Goal: Information Seeking & Learning: Learn about a topic

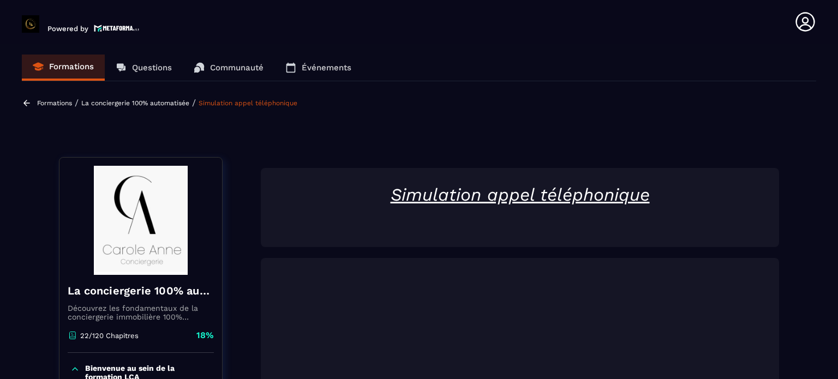
scroll to position [113, 0]
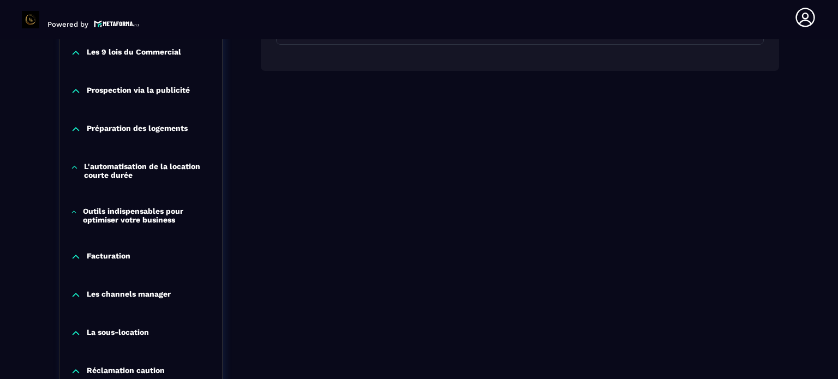
scroll to position [877, 0]
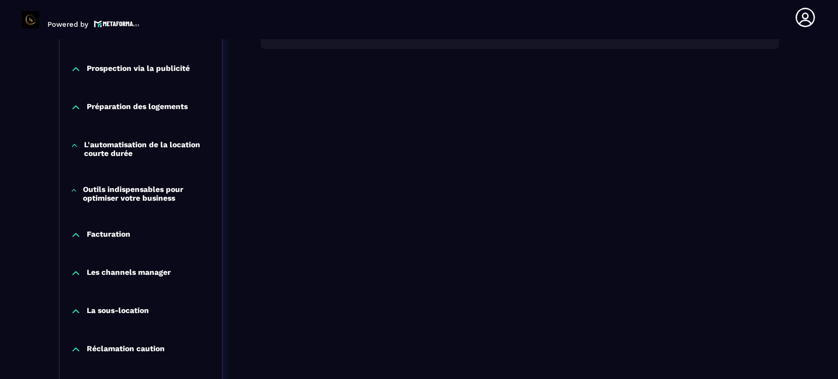
click at [167, 103] on p "Préparation des logements" at bounding box center [137, 107] width 101 height 11
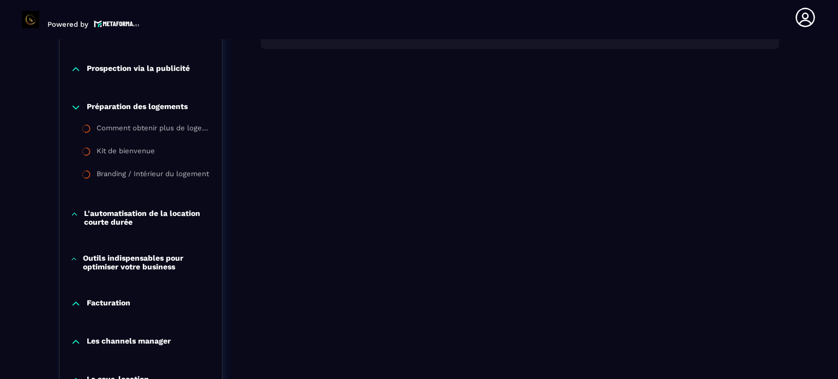
click at [177, 76] on div "Prospection via la publicité" at bounding box center [140, 72] width 163 height 38
click at [183, 61] on div "Prospection via la publicité" at bounding box center [140, 72] width 163 height 38
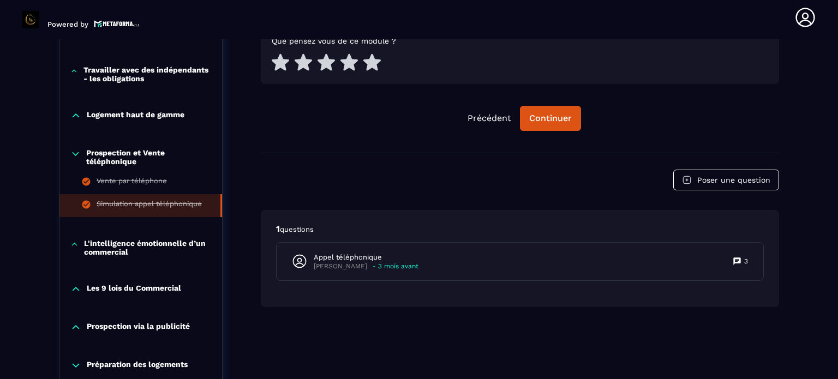
scroll to position [615, 0]
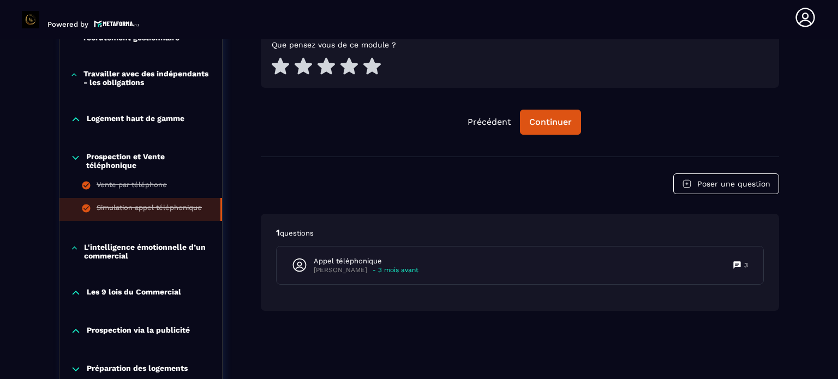
click at [226, 137] on div "La conciergerie 100% automatisée Découvrez les fondamentaux de la conciergerie …" at bounding box center [419, 229] width 720 height 1382
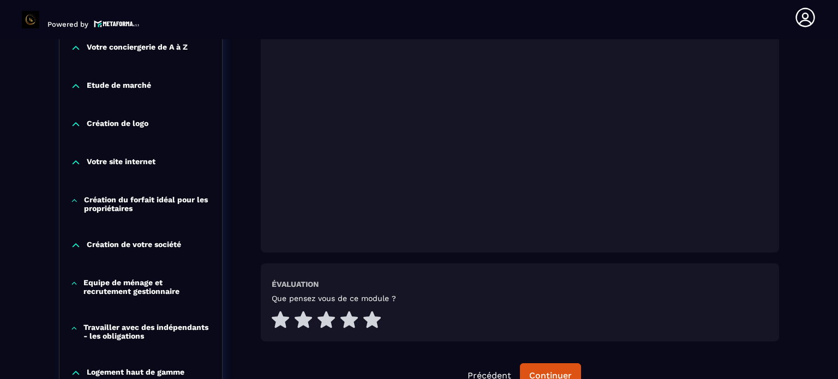
scroll to position [353, 0]
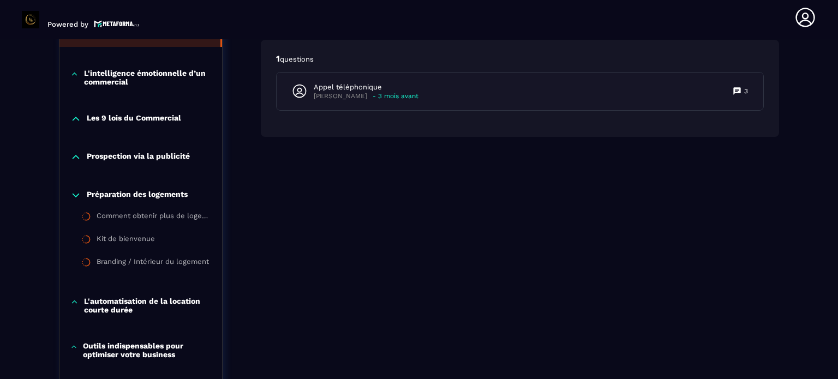
scroll to position [790, 0]
click at [86, 202] on div "Préparation des logements Comment obtenir plus de logements en gestion ou en so…" at bounding box center [140, 231] width 163 height 107
click at [76, 198] on icon at bounding box center [75, 194] width 11 height 11
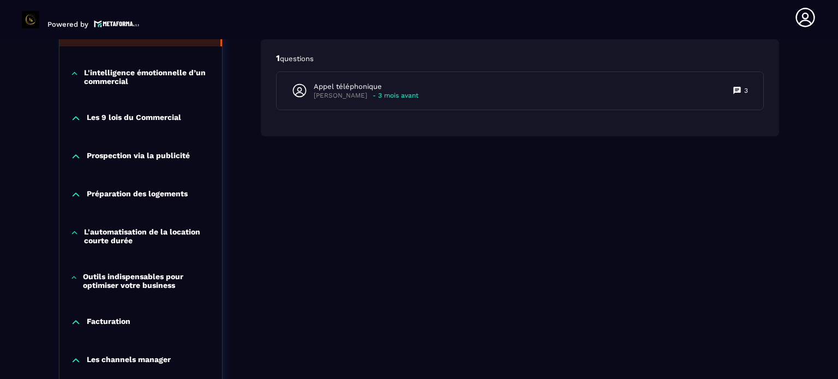
click at [153, 282] on p "Outils indispensables pour optimiser votre business" at bounding box center [147, 280] width 128 height 17
click at [152, 285] on p "Outils indispensables pour optimiser votre business" at bounding box center [147, 280] width 128 height 17
click at [128, 359] on p "Les channels manager" at bounding box center [129, 360] width 84 height 11
click at [214, 296] on div "Outils indispensables pour optimiser votre business" at bounding box center [140, 283] width 163 height 45
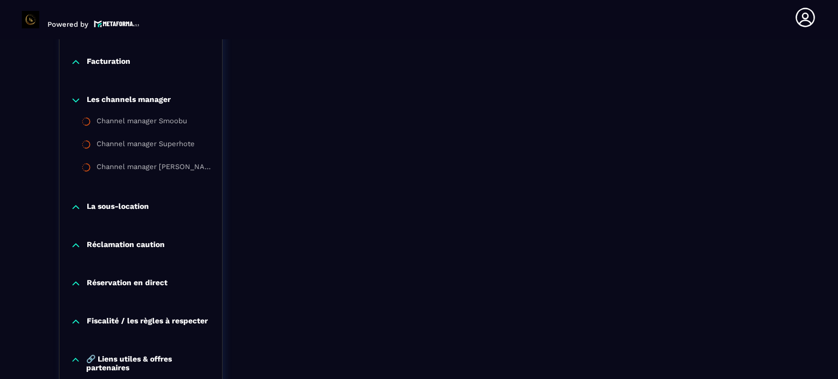
scroll to position [1051, 0]
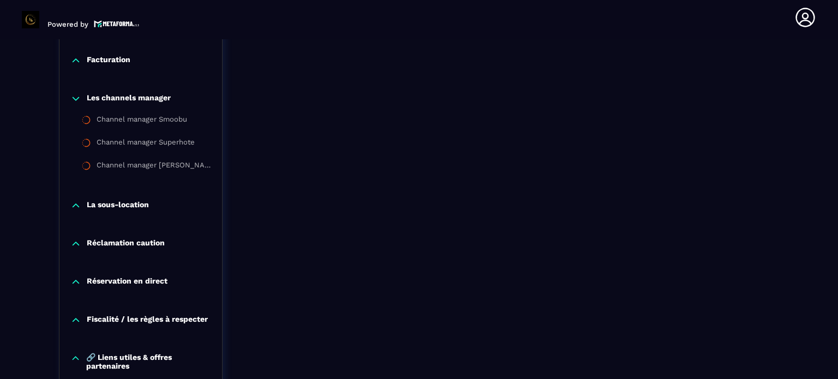
click at [137, 246] on p "Réclamation caution" at bounding box center [126, 243] width 78 height 11
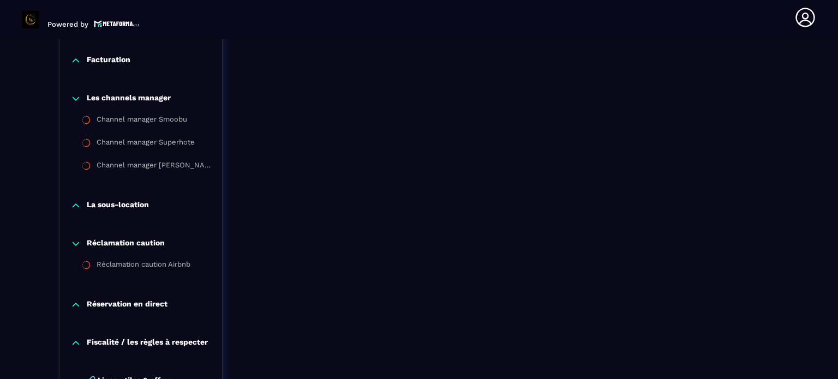
click at [137, 246] on p "Réclamation caution" at bounding box center [126, 243] width 78 height 11
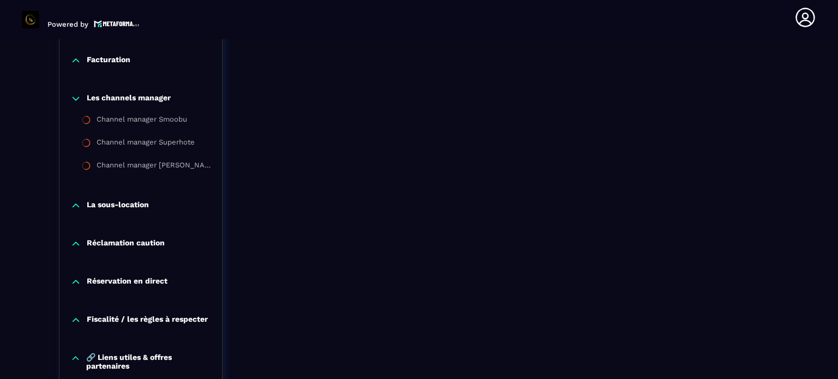
click at [130, 281] on p "Réservation en direct" at bounding box center [127, 281] width 81 height 11
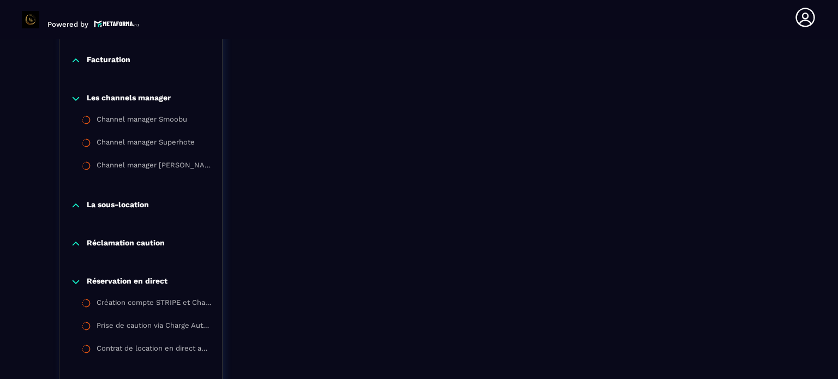
click at [130, 281] on p "Réservation en direct" at bounding box center [127, 281] width 81 height 11
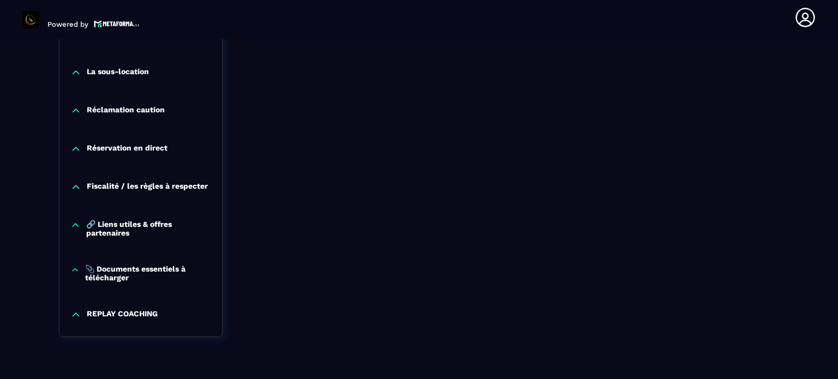
scroll to position [1182, 0]
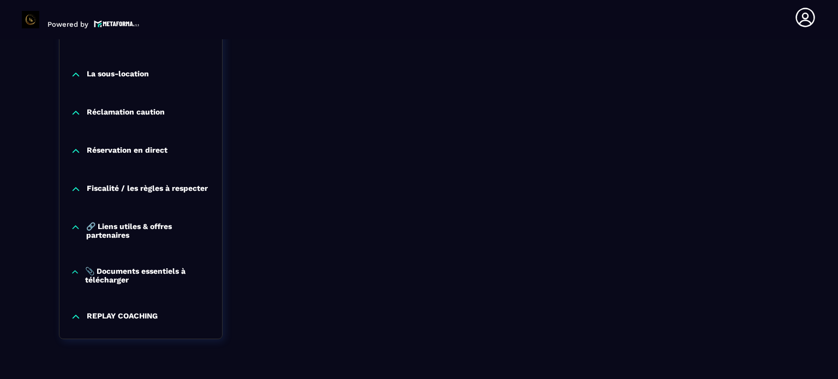
click at [140, 312] on div "REPLAY COACHING" at bounding box center [140, 319] width 163 height 38
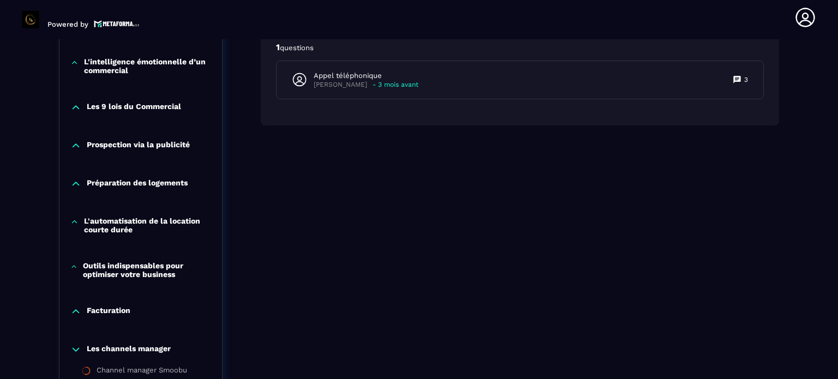
scroll to position [851, 0]
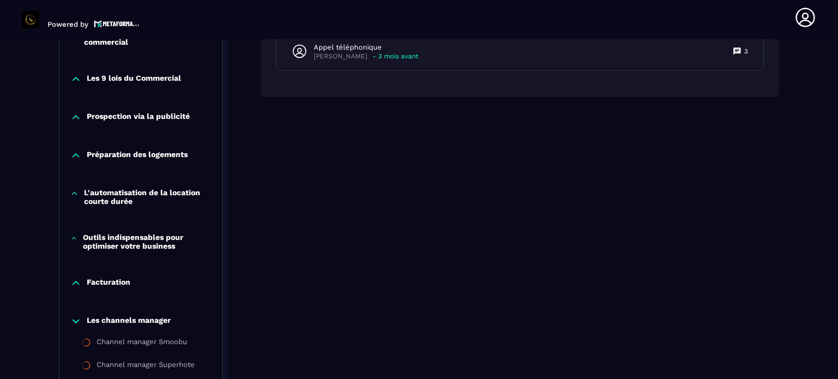
scroll to position [807, 0]
